Goal: Use online tool/utility: Use online tool/utility

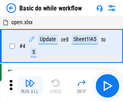
click at [30, 86] on img "button" at bounding box center [30, 83] width 10 height 10
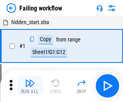
click at [30, 86] on img "button" at bounding box center [30, 83] width 10 height 10
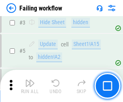
scroll to position [171, 0]
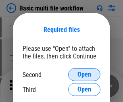
click at [84, 74] on span "Open" at bounding box center [84, 74] width 14 height 6
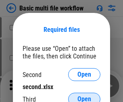
click at [84, 96] on span "Open" at bounding box center [84, 99] width 14 height 6
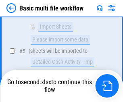
scroll to position [280, 0]
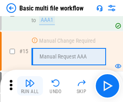
click at [30, 86] on img "button" at bounding box center [30, 83] width 10 height 10
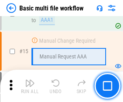
scroll to position [536, 0]
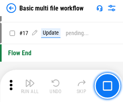
click at [30, 86] on img "button" at bounding box center [30, 83] width 10 height 10
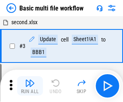
click at [30, 86] on img "button" at bounding box center [30, 83] width 10 height 10
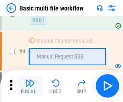
click at [30, 86] on img "button" at bounding box center [30, 83] width 10 height 10
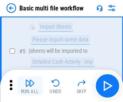
click at [30, 86] on img "button" at bounding box center [30, 83] width 10 height 10
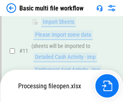
scroll to position [377, 0]
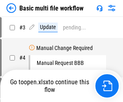
scroll to position [33, 0]
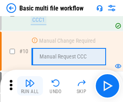
click at [30, 86] on img "button" at bounding box center [30, 83] width 10 height 10
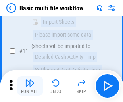
click at [30, 86] on img "button" at bounding box center [30, 83] width 10 height 10
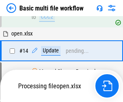
scroll to position [421, 0]
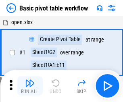
click at [30, 86] on img "button" at bounding box center [30, 83] width 10 height 10
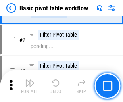
scroll to position [193, 0]
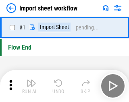
click at [30, 86] on img "button" at bounding box center [32, 83] width 10 height 10
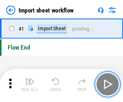
scroll to position [3, 0]
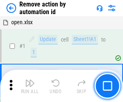
scroll to position [30, 0]
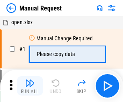
click at [30, 86] on img "button" at bounding box center [30, 83] width 10 height 10
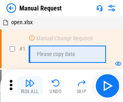
click at [30, 86] on img "button" at bounding box center [30, 83] width 10 height 10
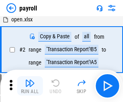
click at [30, 86] on img "button" at bounding box center [30, 83] width 10 height 10
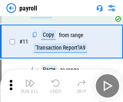
scroll to position [58, 0]
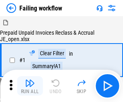
click at [30, 86] on img "button" at bounding box center [30, 83] width 10 height 10
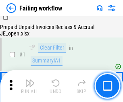
scroll to position [130, 0]
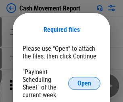
click at [84, 83] on span "Open" at bounding box center [84, 83] width 14 height 6
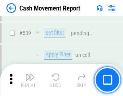
scroll to position [3574, 0]
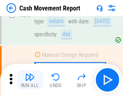
click at [30, 80] on img "button" at bounding box center [30, 77] width 10 height 10
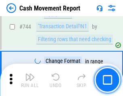
scroll to position [4289, 0]
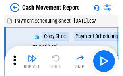
scroll to position [14, 0]
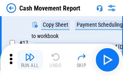
click at [30, 60] on img "button" at bounding box center [30, 57] width 10 height 10
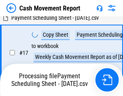
scroll to position [168, 0]
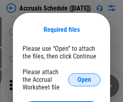
click at [84, 79] on span "Open" at bounding box center [84, 80] width 14 height 6
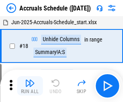
click at [30, 86] on img "button" at bounding box center [30, 83] width 10 height 10
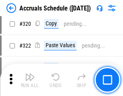
scroll to position [1498, 0]
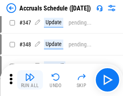
click at [30, 80] on img "button" at bounding box center [30, 77] width 10 height 10
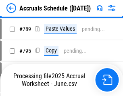
scroll to position [3383, 0]
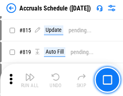
click at [30, 80] on img "button" at bounding box center [30, 77] width 10 height 10
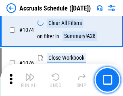
scroll to position [4823, 0]
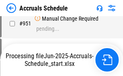
scroll to position [3862, 0]
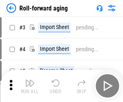
click at [30, 80] on img "button" at bounding box center [30, 83] width 10 height 10
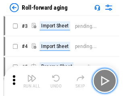
scroll to position [1, 0]
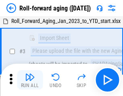
click at [30, 80] on img "button" at bounding box center [30, 77] width 10 height 10
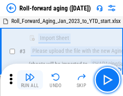
scroll to position [52, 0]
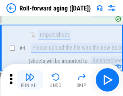
click at [30, 80] on img "button" at bounding box center [30, 77] width 10 height 10
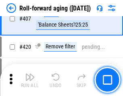
scroll to position [2793, 0]
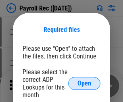
click at [84, 83] on span "Open" at bounding box center [84, 83] width 14 height 6
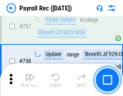
scroll to position [4767, 0]
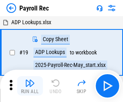
click at [30, 86] on img "button" at bounding box center [30, 83] width 10 height 10
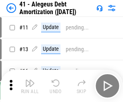
click at [30, 86] on img "button" at bounding box center [30, 83] width 10 height 10
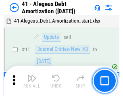
scroll to position [99, 0]
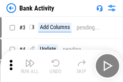
click at [30, 66] on img "button" at bounding box center [30, 63] width 10 height 10
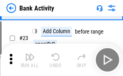
scroll to position [216, 0]
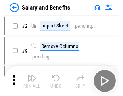
scroll to position [11, 0]
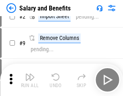
click at [30, 80] on img "button" at bounding box center [30, 77] width 10 height 10
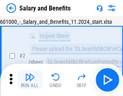
click at [30, 80] on img "button" at bounding box center [30, 77] width 10 height 10
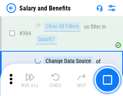
scroll to position [3792, 0]
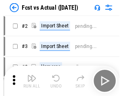
scroll to position [10, 0]
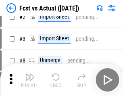
click at [30, 80] on img "button" at bounding box center [30, 77] width 10 height 10
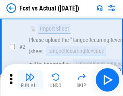
click at [30, 80] on img "button" at bounding box center [30, 77] width 10 height 10
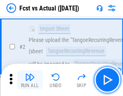
scroll to position [75, 0]
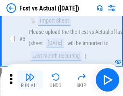
click at [30, 80] on img "button" at bounding box center [30, 77] width 10 height 10
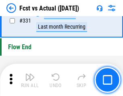
scroll to position [3855, 0]
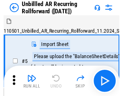
scroll to position [17, 0]
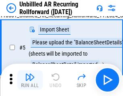
click at [30, 80] on img "button" at bounding box center [30, 77] width 10 height 10
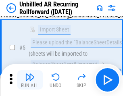
click at [30, 80] on img "button" at bounding box center [30, 77] width 10 height 10
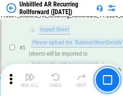
scroll to position [76, 0]
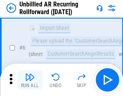
click at [30, 80] on img "button" at bounding box center [30, 77] width 10 height 10
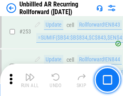
scroll to position [2735, 0]
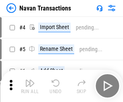
click at [30, 80] on img "button" at bounding box center [30, 83] width 10 height 10
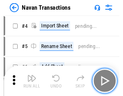
scroll to position [13, 0]
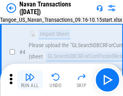
click at [30, 80] on img "button" at bounding box center [30, 77] width 10 height 10
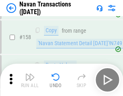
scroll to position [2611, 0]
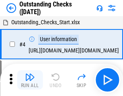
click at [30, 80] on img "button" at bounding box center [30, 77] width 10 height 10
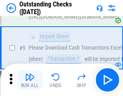
click at [30, 80] on img "button" at bounding box center [30, 77] width 10 height 10
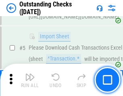
scroll to position [84, 0]
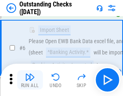
click at [30, 80] on img "button" at bounding box center [30, 77] width 10 height 10
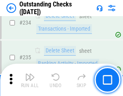
scroll to position [2445, 0]
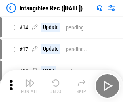
click at [30, 86] on img "button" at bounding box center [30, 83] width 10 height 10
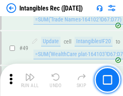
scroll to position [314, 0]
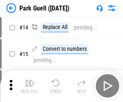
click at [30, 80] on img "button" at bounding box center [30, 83] width 10 height 10
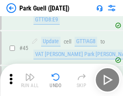
scroll to position [1007, 0]
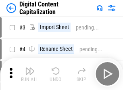
click at [30, 68] on img "button" at bounding box center [30, 71] width 10 height 10
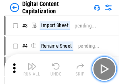
scroll to position [23, 0]
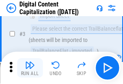
click at [30, 68] on img "button" at bounding box center [30, 65] width 10 height 10
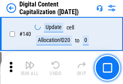
scroll to position [854, 0]
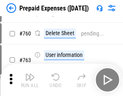
click at [30, 80] on img "button" at bounding box center [30, 77] width 10 height 10
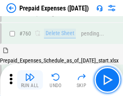
scroll to position [2232, 0]
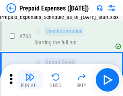
click at [30, 80] on img "button" at bounding box center [30, 77] width 10 height 10
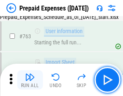
scroll to position [2280, 0]
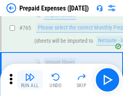
click at [30, 80] on img "button" at bounding box center [30, 77] width 10 height 10
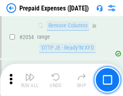
scroll to position [8418, 0]
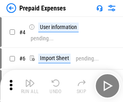
click at [30, 86] on img "button" at bounding box center [30, 83] width 10 height 10
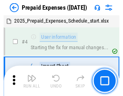
scroll to position [35, 0]
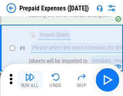
click at [30, 80] on img "button" at bounding box center [30, 77] width 10 height 10
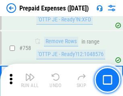
scroll to position [2869, 0]
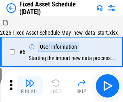
click at [30, 86] on img "button" at bounding box center [30, 83] width 10 height 10
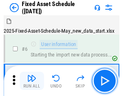
scroll to position [43, 0]
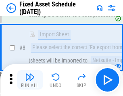
click at [30, 80] on img "button" at bounding box center [30, 77] width 10 height 10
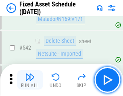
scroll to position [2871, 0]
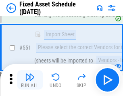
click at [30, 80] on img "button" at bounding box center [30, 77] width 10 height 10
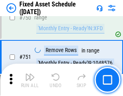
scroll to position [3926, 0]
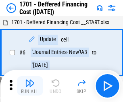
click at [30, 86] on img "button" at bounding box center [30, 83] width 10 height 10
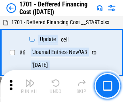
scroll to position [97, 0]
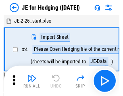
scroll to position [1, 0]
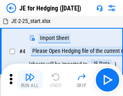
click at [30, 80] on img "button" at bounding box center [30, 77] width 10 height 10
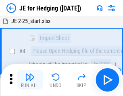
click at [30, 80] on img "button" at bounding box center [30, 77] width 10 height 10
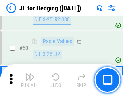
scroll to position [521, 0]
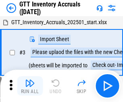
click at [30, 80] on img "button" at bounding box center [30, 83] width 10 height 10
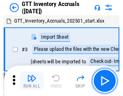
scroll to position [1, 0]
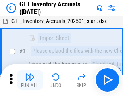
click at [30, 80] on img "button" at bounding box center [30, 77] width 10 height 10
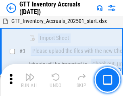
scroll to position [52, 0]
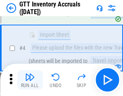
click at [30, 80] on img "button" at bounding box center [30, 77] width 10 height 10
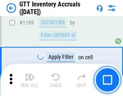
scroll to position [6576, 0]
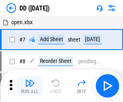
click at [30, 86] on img "button" at bounding box center [30, 83] width 10 height 10
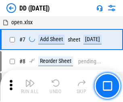
scroll to position [78, 0]
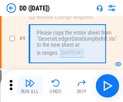
click at [30, 86] on img "button" at bounding box center [30, 83] width 10 height 10
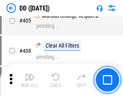
scroll to position [3603, 0]
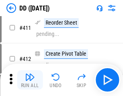
click at [30, 80] on img "button" at bounding box center [30, 77] width 10 height 10
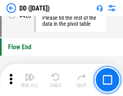
scroll to position [3854, 0]
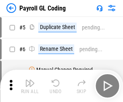
click at [30, 86] on img "button" at bounding box center [30, 83] width 10 height 10
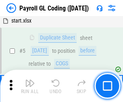
scroll to position [97, 0]
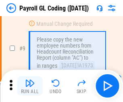
click at [30, 86] on img "button" at bounding box center [30, 83] width 10 height 10
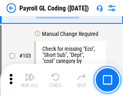
scroll to position [1889, 0]
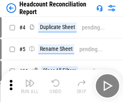
click at [30, 86] on img "button" at bounding box center [30, 83] width 10 height 10
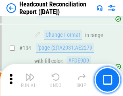
scroll to position [968, 0]
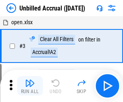
click at [30, 86] on img "button" at bounding box center [30, 83] width 10 height 10
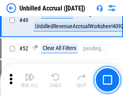
scroll to position [730, 0]
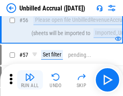
click at [30, 80] on img "button" at bounding box center [30, 77] width 10 height 10
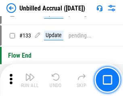
scroll to position [2399, 0]
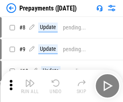
click at [30, 86] on img "button" at bounding box center [30, 83] width 10 height 10
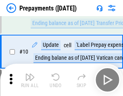
scroll to position [50, 0]
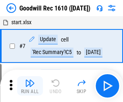
click at [30, 86] on img "button" at bounding box center [30, 83] width 10 height 10
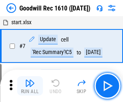
scroll to position [138, 0]
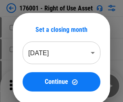
click at [30, 86] on img "button" at bounding box center [30, 83] width 10 height 10
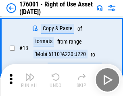
scroll to position [52, 0]
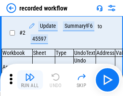
click at [30, 80] on img "button" at bounding box center [30, 77] width 10 height 10
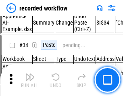
scroll to position [2517, 0]
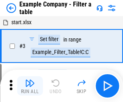
click at [30, 86] on img "button" at bounding box center [30, 83] width 10 height 10
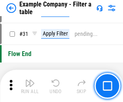
scroll to position [737, 0]
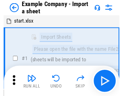
scroll to position [12, 0]
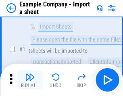
click at [30, 80] on img "button" at bounding box center [30, 77] width 10 height 10
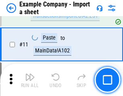
scroll to position [178, 0]
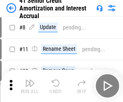
click at [30, 80] on img "button" at bounding box center [30, 83] width 10 height 10
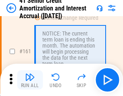
click at [30, 80] on img "button" at bounding box center [30, 77] width 10 height 10
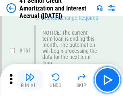
scroll to position [861, 0]
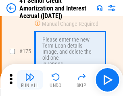
click at [30, 80] on img "button" at bounding box center [30, 77] width 10 height 10
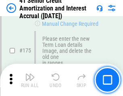
scroll to position [943, 0]
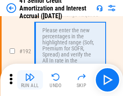
click at [30, 80] on img "button" at bounding box center [30, 77] width 10 height 10
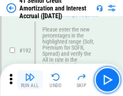
scroll to position [1028, 0]
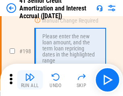
click at [30, 80] on img "button" at bounding box center [30, 77] width 10 height 10
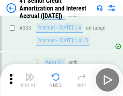
scroll to position [2057, 0]
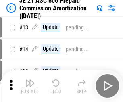
click at [30, 80] on img "button" at bounding box center [30, 83] width 10 height 10
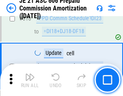
scroll to position [1504, 0]
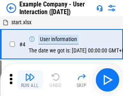
click at [30, 80] on img "button" at bounding box center [30, 77] width 10 height 10
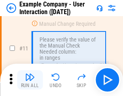
click at [30, 80] on img "button" at bounding box center [30, 77] width 10 height 10
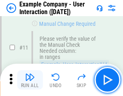
scroll to position [174, 0]
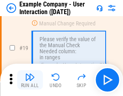
click at [30, 80] on img "button" at bounding box center [30, 77] width 10 height 10
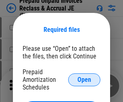
click at [84, 79] on span "Open" at bounding box center [84, 80] width 14 height 6
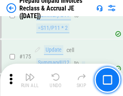
scroll to position [1087, 0]
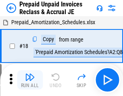
click at [30, 80] on img "button" at bounding box center [30, 77] width 10 height 10
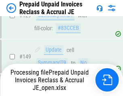
scroll to position [660, 0]
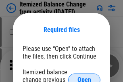
click at [84, 77] on span "Open" at bounding box center [84, 80] width 14 height 6
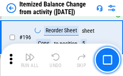
scroll to position [1550, 0]
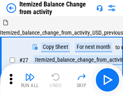
scroll to position [12, 0]
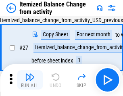
click at [30, 80] on img "button" at bounding box center [30, 77] width 10 height 10
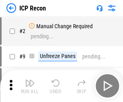
scroll to position [4, 0]
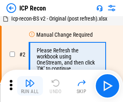
click at [30, 86] on img "button" at bounding box center [30, 83] width 10 height 10
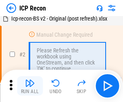
click at [30, 86] on img "button" at bounding box center [30, 83] width 10 height 10
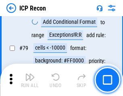
scroll to position [789, 0]
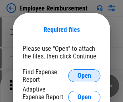
click at [84, 76] on span "Open" at bounding box center [84, 75] width 14 height 6
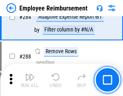
scroll to position [2189, 0]
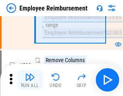
click at [30, 80] on img "button" at bounding box center [30, 77] width 10 height 10
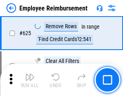
scroll to position [4822, 0]
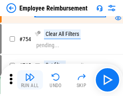
click at [30, 80] on img "button" at bounding box center [30, 77] width 10 height 10
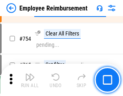
click at [30, 80] on img "button" at bounding box center [30, 77] width 10 height 10
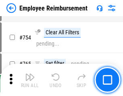
scroll to position [5650, 0]
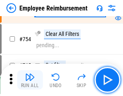
click at [30, 80] on img "button" at bounding box center [30, 77] width 10 height 10
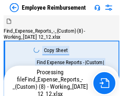
scroll to position [27, 0]
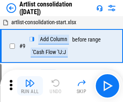
click at [30, 86] on img "button" at bounding box center [30, 83] width 10 height 10
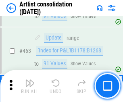
scroll to position [3526, 0]
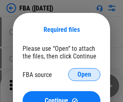
click at [84, 74] on span "Open" at bounding box center [84, 74] width 14 height 6
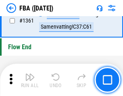
scroll to position [8649, 0]
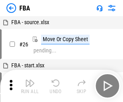
scroll to position [8, 0]
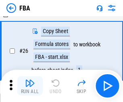
click at [30, 86] on img "button" at bounding box center [30, 83] width 10 height 10
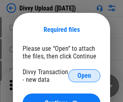
click at [84, 76] on span "Open" at bounding box center [84, 75] width 14 height 6
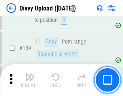
scroll to position [834, 0]
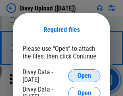
click at [84, 76] on span "Open" at bounding box center [84, 75] width 14 height 6
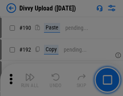
scroll to position [1016, 0]
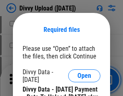
scroll to position [1607, 0]
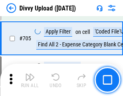
scroll to position [5509, 0]
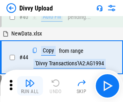
click at [30, 86] on img "button" at bounding box center [30, 83] width 10 height 10
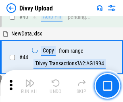
scroll to position [89, 0]
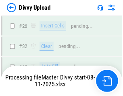
scroll to position [834, 0]
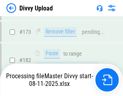
scroll to position [948, 0]
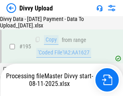
scroll to position [1167, 0]
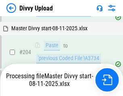
scroll to position [1379, 0]
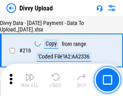
scroll to position [1658, 0]
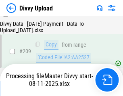
scroll to position [1487, 0]
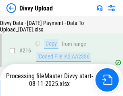
scroll to position [1658, 0]
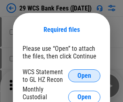
click at [84, 76] on span "Open" at bounding box center [84, 75] width 14 height 6
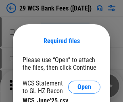
scroll to position [11, 0]
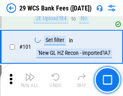
scroll to position [785, 0]
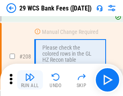
click at [30, 80] on img "button" at bounding box center [30, 77] width 10 height 10
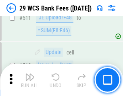
scroll to position [4052, 0]
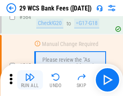
click at [30, 80] on img "button" at bounding box center [30, 77] width 10 height 10
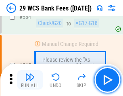
scroll to position [4355, 0]
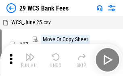
click at [30, 60] on img "button" at bounding box center [30, 57] width 10 height 10
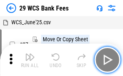
scroll to position [14, 0]
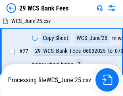
scroll to position [161, 0]
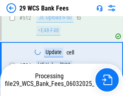
scroll to position [4299, 0]
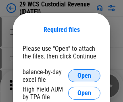
click at [84, 76] on span "Open" at bounding box center [84, 75] width 14 height 6
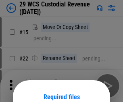
scroll to position [67, 0]
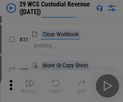
scroll to position [173, 0]
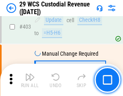
scroll to position [3730, 0]
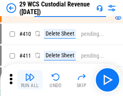
click at [30, 80] on img "button" at bounding box center [30, 77] width 10 height 10
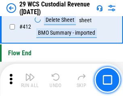
scroll to position [3846, 0]
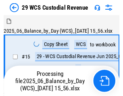
scroll to position [19, 0]
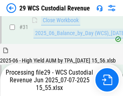
scroll to position [414, 0]
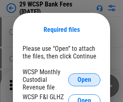
click at [84, 79] on span "Open" at bounding box center [84, 80] width 14 height 6
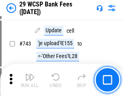
scroll to position [4058, 0]
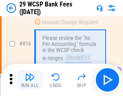
click at [30, 80] on img "button" at bounding box center [30, 77] width 10 height 10
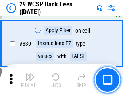
scroll to position [5110, 0]
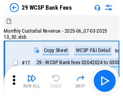
scroll to position [19, 0]
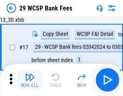
click at [30, 80] on img "button" at bounding box center [30, 77] width 10 height 10
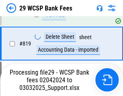
scroll to position [5100, 0]
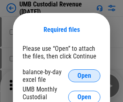
click at [84, 76] on span "Open" at bounding box center [84, 75] width 14 height 6
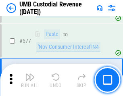
scroll to position [3756, 0]
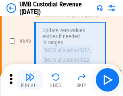
click at [30, 80] on img "button" at bounding box center [30, 77] width 10 height 10
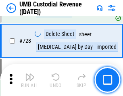
scroll to position [4968, 0]
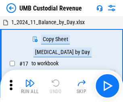
scroll to position [6, 0]
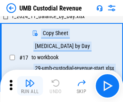
click at [30, 86] on img "button" at bounding box center [30, 83] width 10 height 10
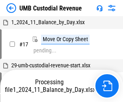
scroll to position [6, 0]
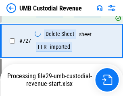
scroll to position [4949, 0]
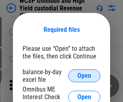
click at [84, 76] on span "Open" at bounding box center [84, 75] width 14 height 6
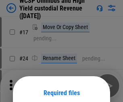
scroll to position [63, 0]
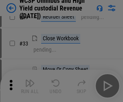
scroll to position [184, 0]
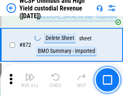
scroll to position [6816, 0]
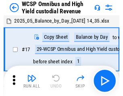
scroll to position [4, 0]
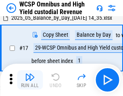
click at [30, 80] on img "button" at bounding box center [30, 77] width 10 height 10
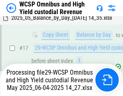
scroll to position [168, 0]
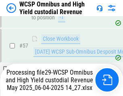
scroll to position [826, 0]
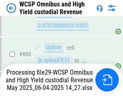
scroll to position [6797, 0]
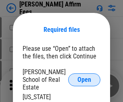
click at [84, 77] on span "Open" at bounding box center [84, 80] width 14 height 6
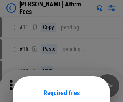
scroll to position [63, 0]
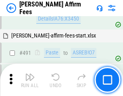
scroll to position [2190, 0]
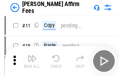
scroll to position [8, 0]
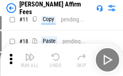
click at [30, 60] on img "button" at bounding box center [30, 57] width 10 height 10
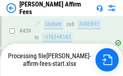
scroll to position [2112, 0]
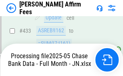
scroll to position [2124, 0]
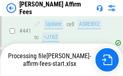
scroll to position [2112, 0]
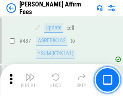
scroll to position [2102, 0]
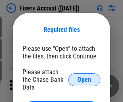
click at [84, 77] on span "Open" at bounding box center [84, 80] width 14 height 6
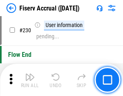
scroll to position [2552, 0]
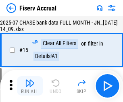
click at [30, 86] on img "button" at bounding box center [30, 83] width 10 height 10
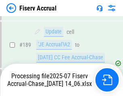
scroll to position [2117, 0]
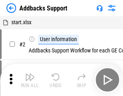
click at [30, 80] on img "button" at bounding box center [30, 77] width 10 height 10
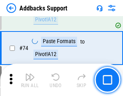
scroll to position [586, 0]
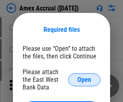
click at [84, 79] on span "Open" at bounding box center [84, 80] width 14 height 6
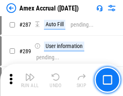
scroll to position [2309, 0]
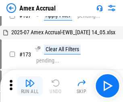
click at [30, 86] on img "button" at bounding box center [30, 83] width 10 height 10
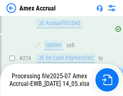
scroll to position [2499, 0]
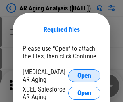
click at [84, 74] on span "Open" at bounding box center [84, 75] width 14 height 6
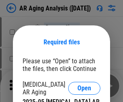
scroll to position [12, 0]
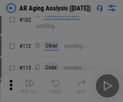
scroll to position [111, 0]
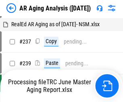
scroll to position [8, 0]
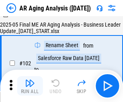
click at [30, 86] on img "button" at bounding box center [30, 83] width 10 height 10
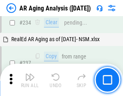
scroll to position [1248, 0]
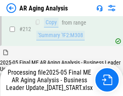
scroll to position [1239, 0]
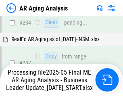
scroll to position [1272, 0]
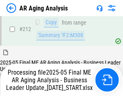
scroll to position [1211, 0]
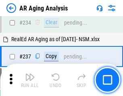
scroll to position [1239, 0]
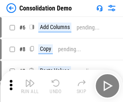
click at [30, 86] on img "button" at bounding box center [30, 83] width 10 height 10
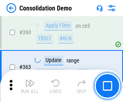
scroll to position [2699, 0]
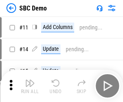
click at [30, 86] on img "button" at bounding box center [30, 83] width 10 height 10
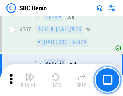
scroll to position [2118, 0]
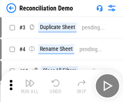
click at [30, 86] on img "button" at bounding box center [30, 83] width 10 height 10
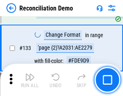
scroll to position [956, 0]
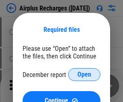
click at [84, 74] on span "Open" at bounding box center [84, 74] width 14 height 6
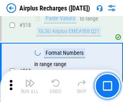
scroll to position [3465, 0]
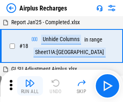
click at [30, 86] on img "button" at bounding box center [30, 83] width 10 height 10
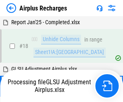
scroll to position [35, 0]
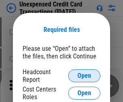
click at [84, 76] on span "Open" at bounding box center [84, 75] width 14 height 6
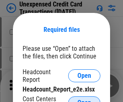
click at [84, 99] on span "Open" at bounding box center [84, 102] width 14 height 6
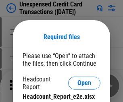
scroll to position [7, 0]
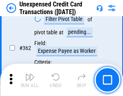
scroll to position [2071, 0]
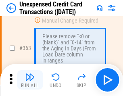
click at [30, 80] on img "button" at bounding box center [30, 77] width 10 height 10
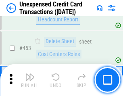
scroll to position [2747, 0]
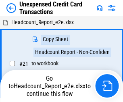
scroll to position [9, 0]
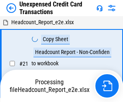
scroll to position [9, 0]
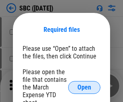
click at [84, 87] on span "Open" at bounding box center [84, 87] width 14 height 6
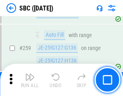
scroll to position [1574, 0]
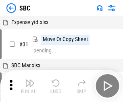
scroll to position [8, 0]
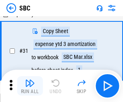
click at [30, 86] on img "button" at bounding box center [30, 83] width 10 height 10
